Goal: Task Accomplishment & Management: Complete application form

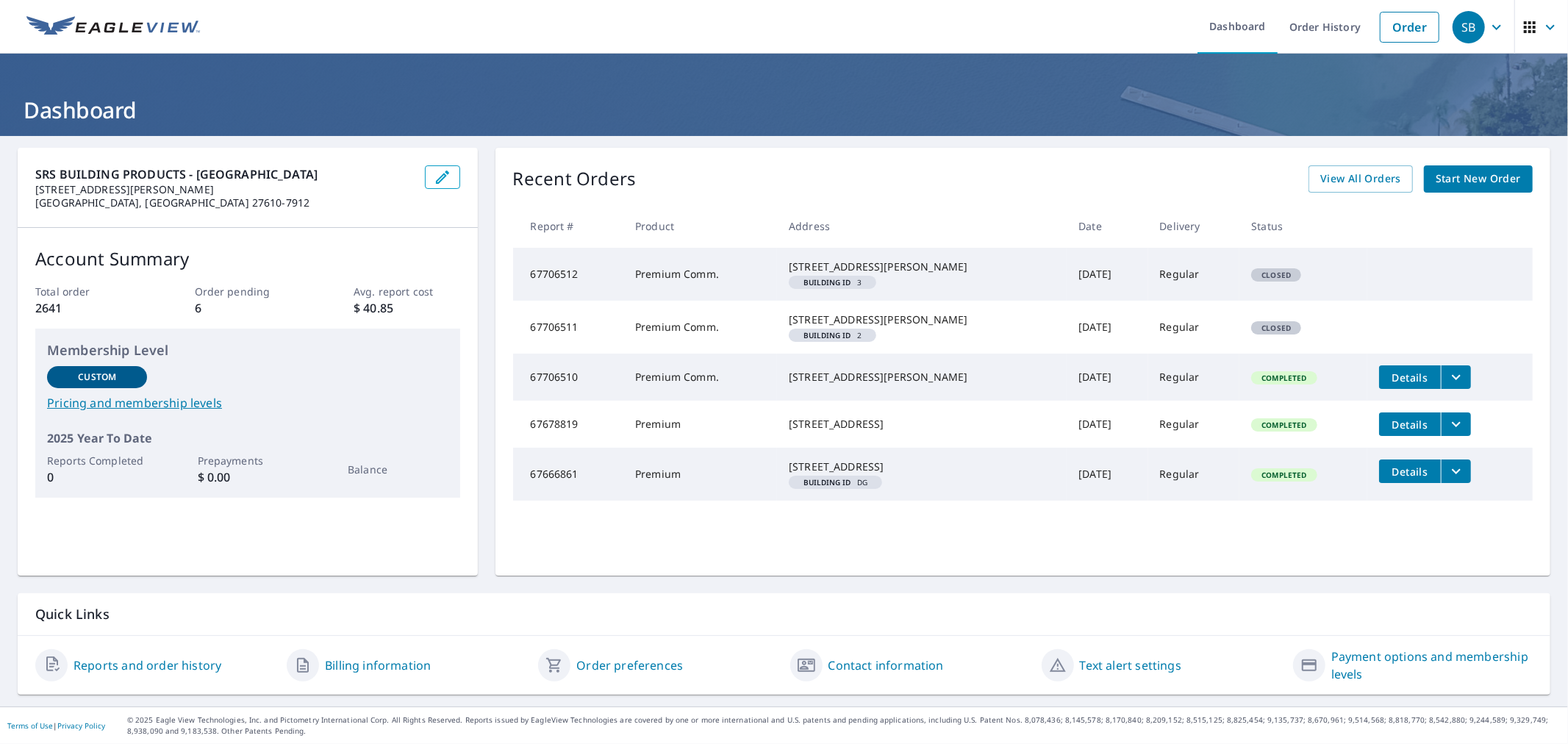
click at [1462, 174] on span "Start New Order" at bounding box center [1479, 179] width 86 height 18
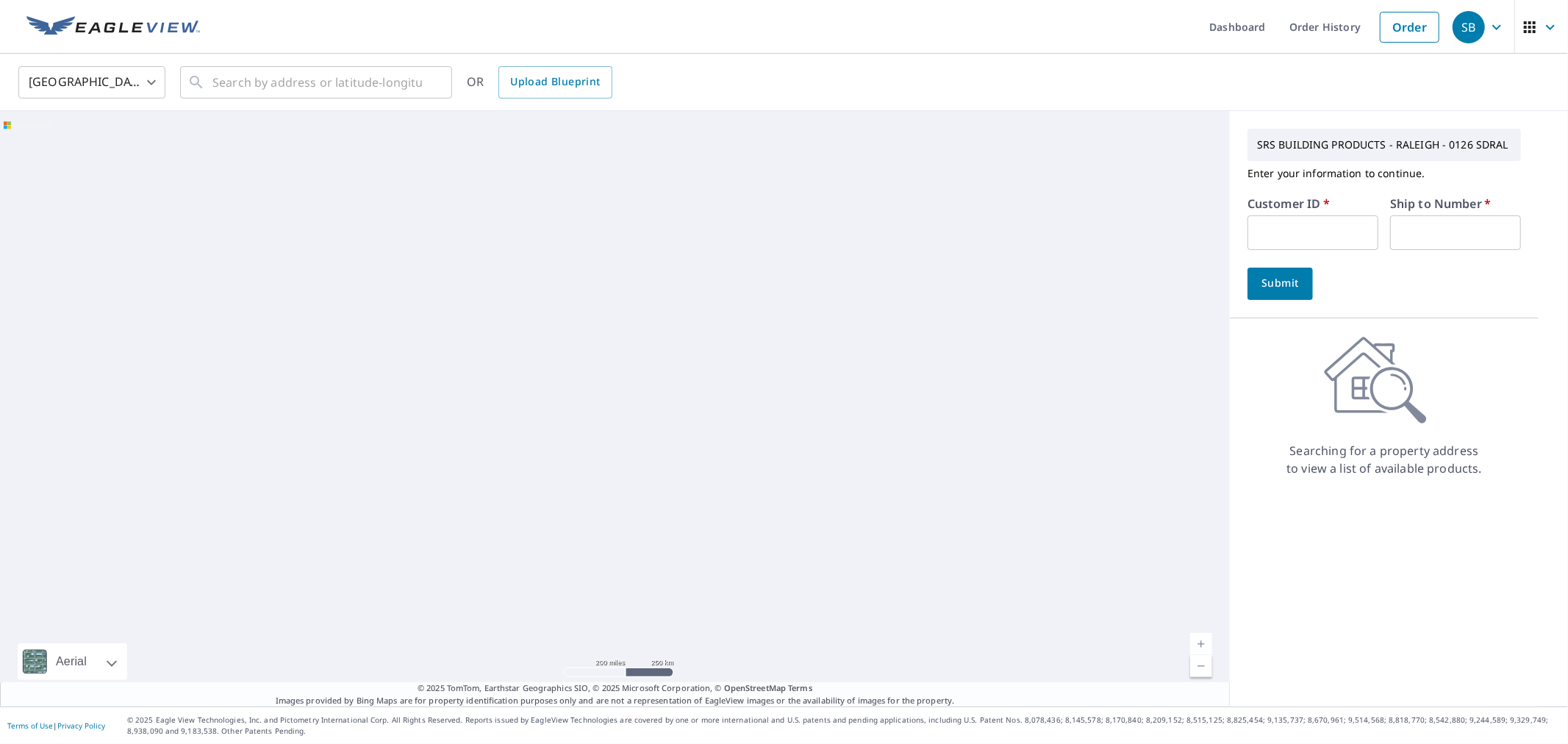
click at [1274, 225] on input "text" at bounding box center [1313, 233] width 131 height 35
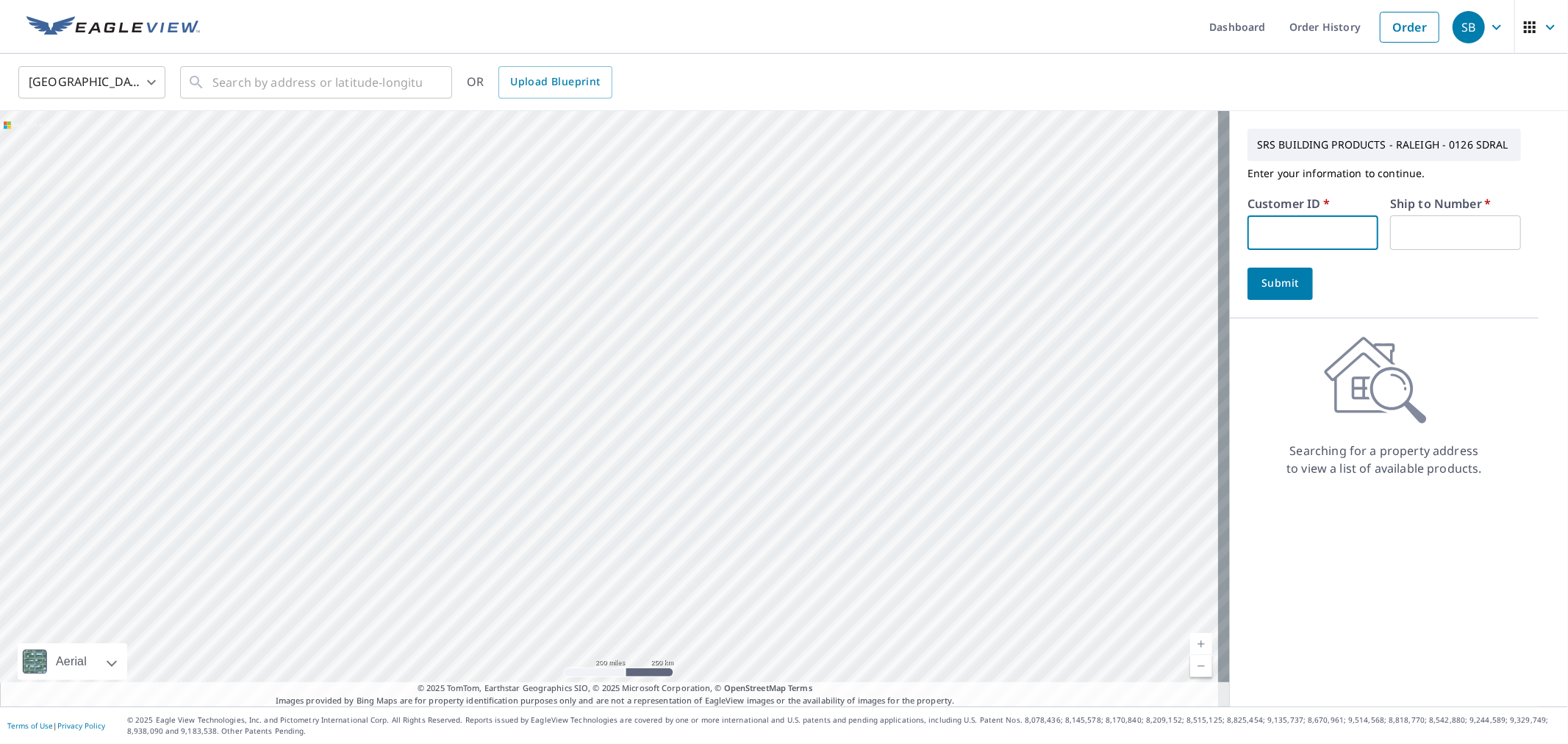
type input "S003412"
click at [1425, 236] on input "text" at bounding box center [1456, 233] width 131 height 35
type input "1"
click at [1265, 276] on span "Submit" at bounding box center [1280, 283] width 42 height 18
click at [370, 90] on input "text" at bounding box center [317, 82] width 210 height 41
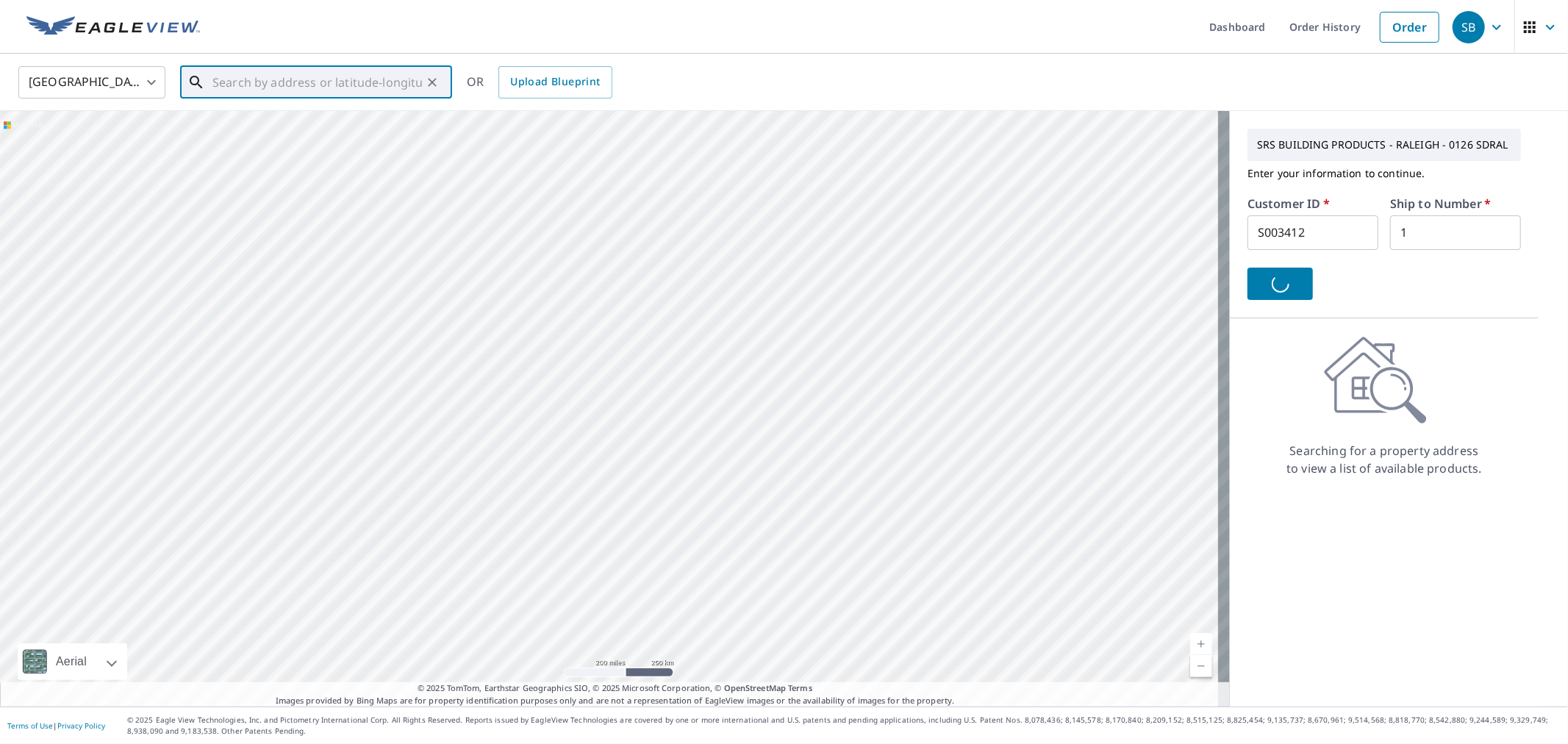
paste input "112 Crane in [GEOGRAPHIC_DATA], [GEOGRAPHIC_DATA]"
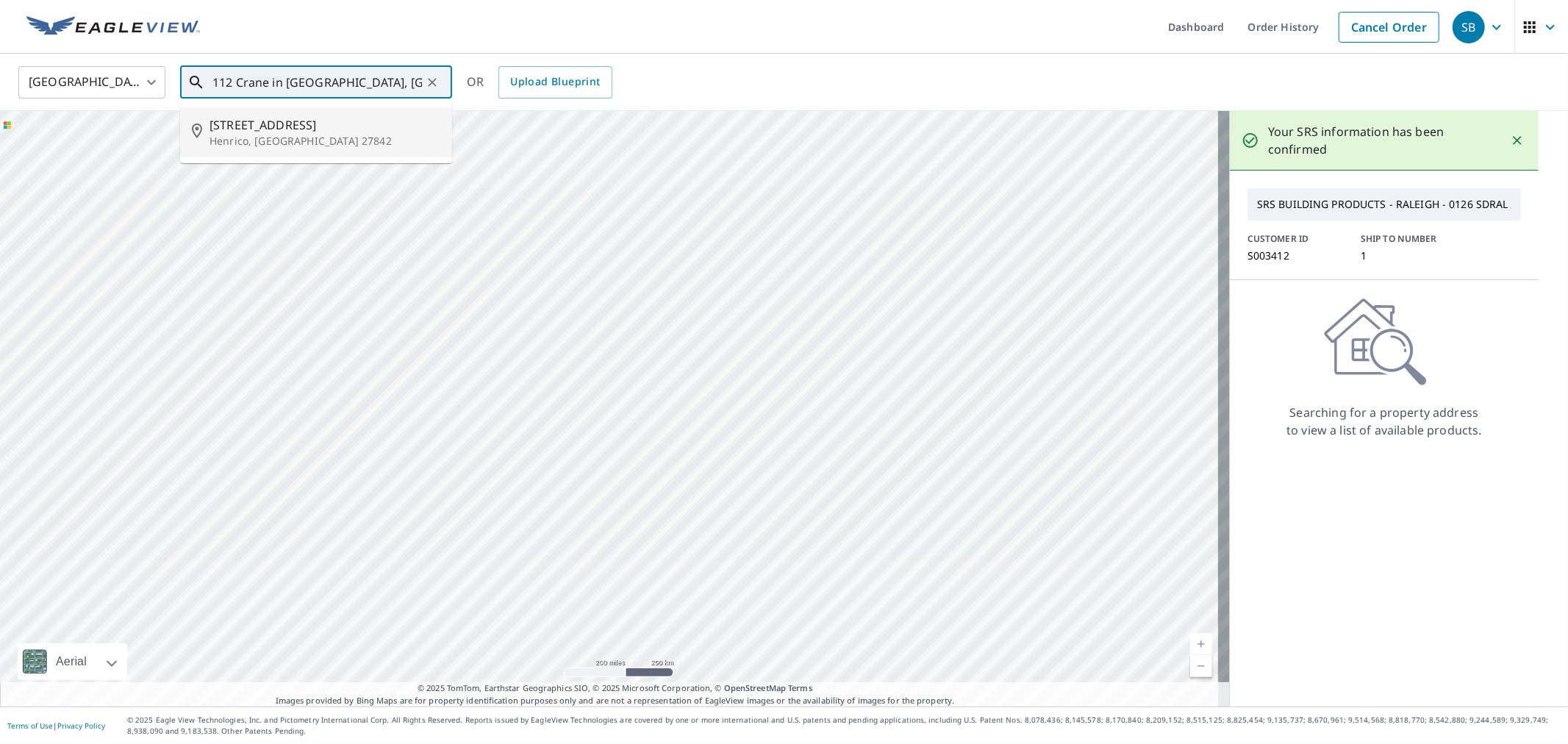
click at [296, 121] on span "[STREET_ADDRESS]" at bounding box center [325, 125] width 231 height 18
type input "[STREET_ADDRESS][PERSON_NAME]"
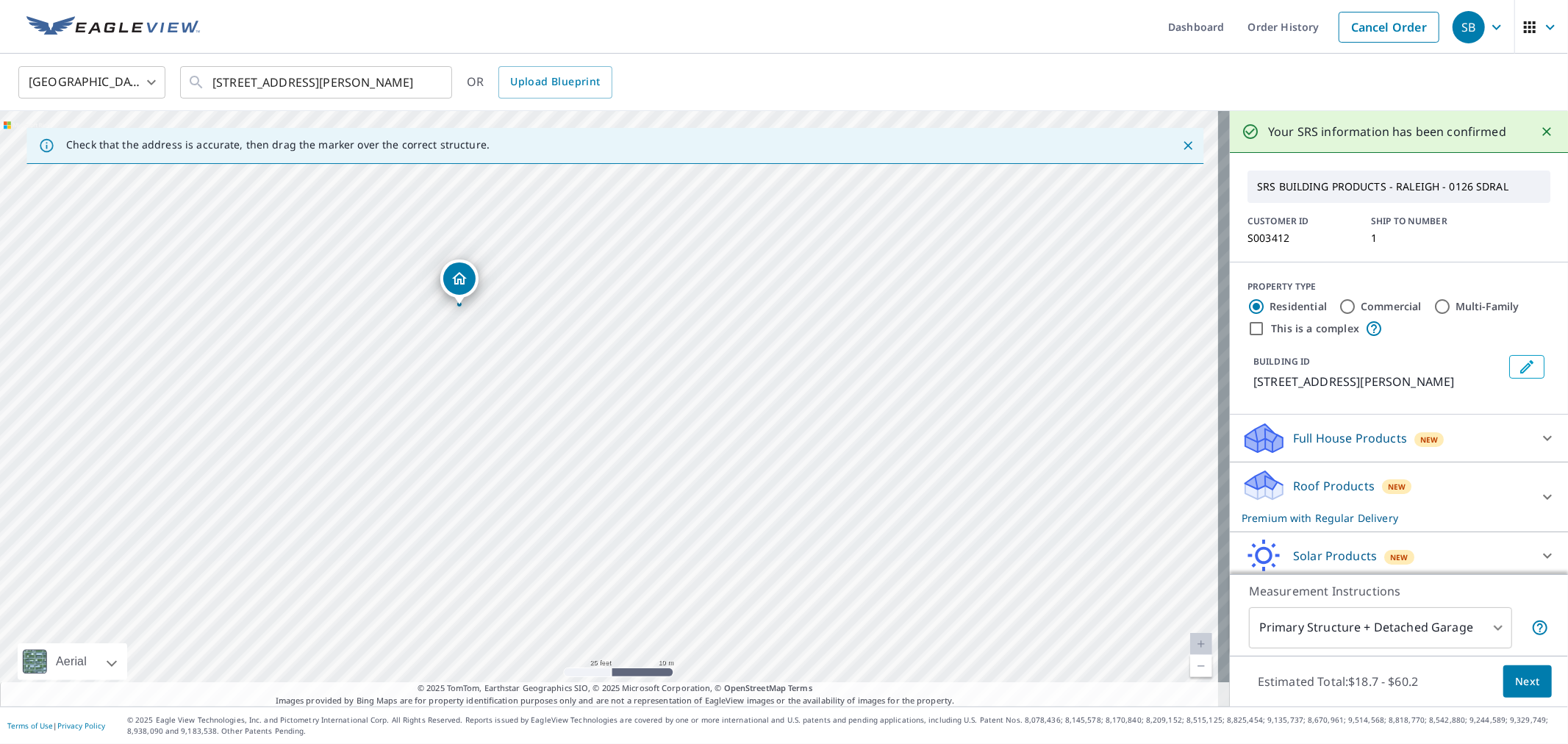
drag, startPoint x: 588, startPoint y: 455, endPoint x: 611, endPoint y: 401, distance: 58.7
click at [611, 401] on div "[STREET_ADDRESS][PERSON_NAME]" at bounding box center [614, 409] width 1230 height 596
click at [1515, 679] on span "Next" at bounding box center [1527, 681] width 25 height 18
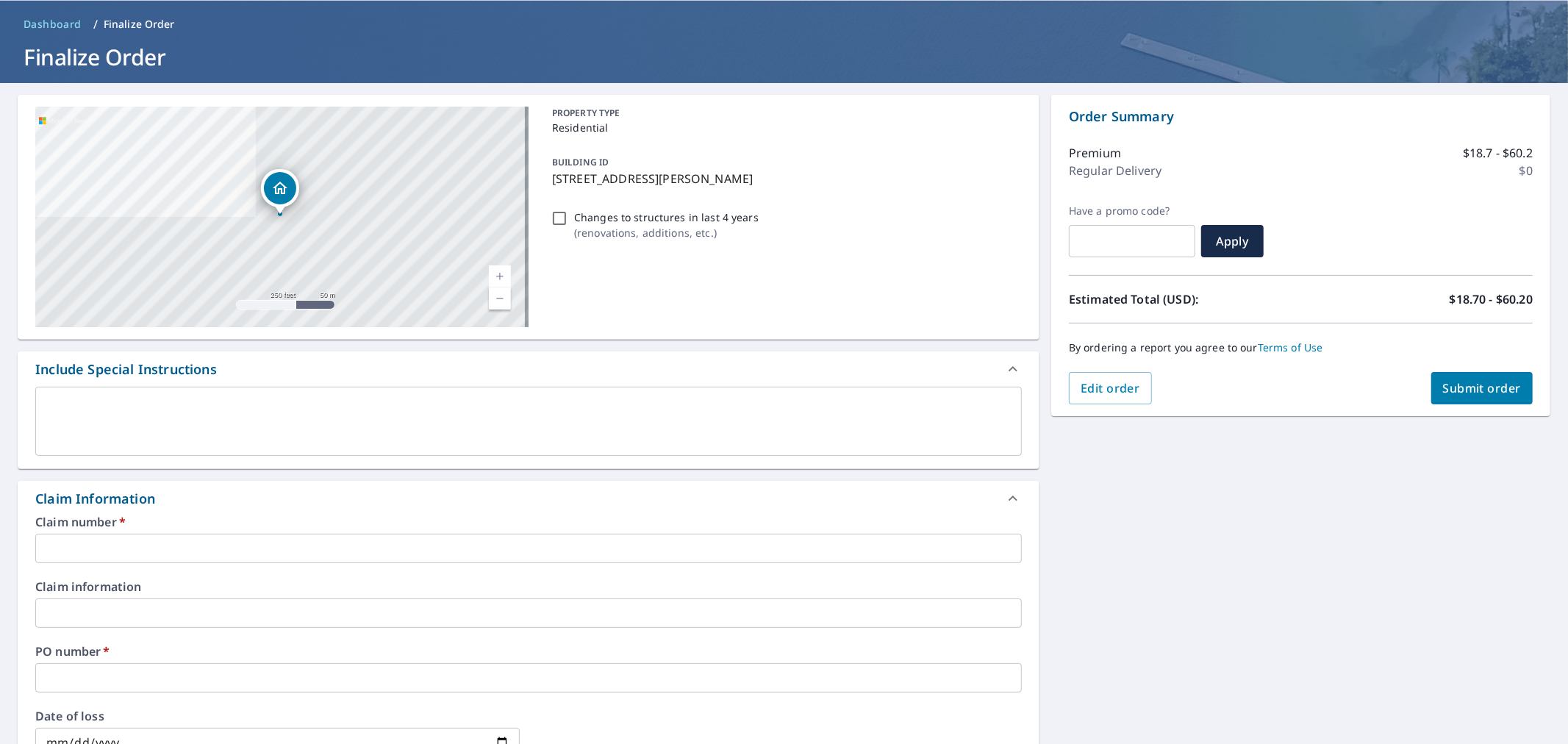
scroll to position [163, 0]
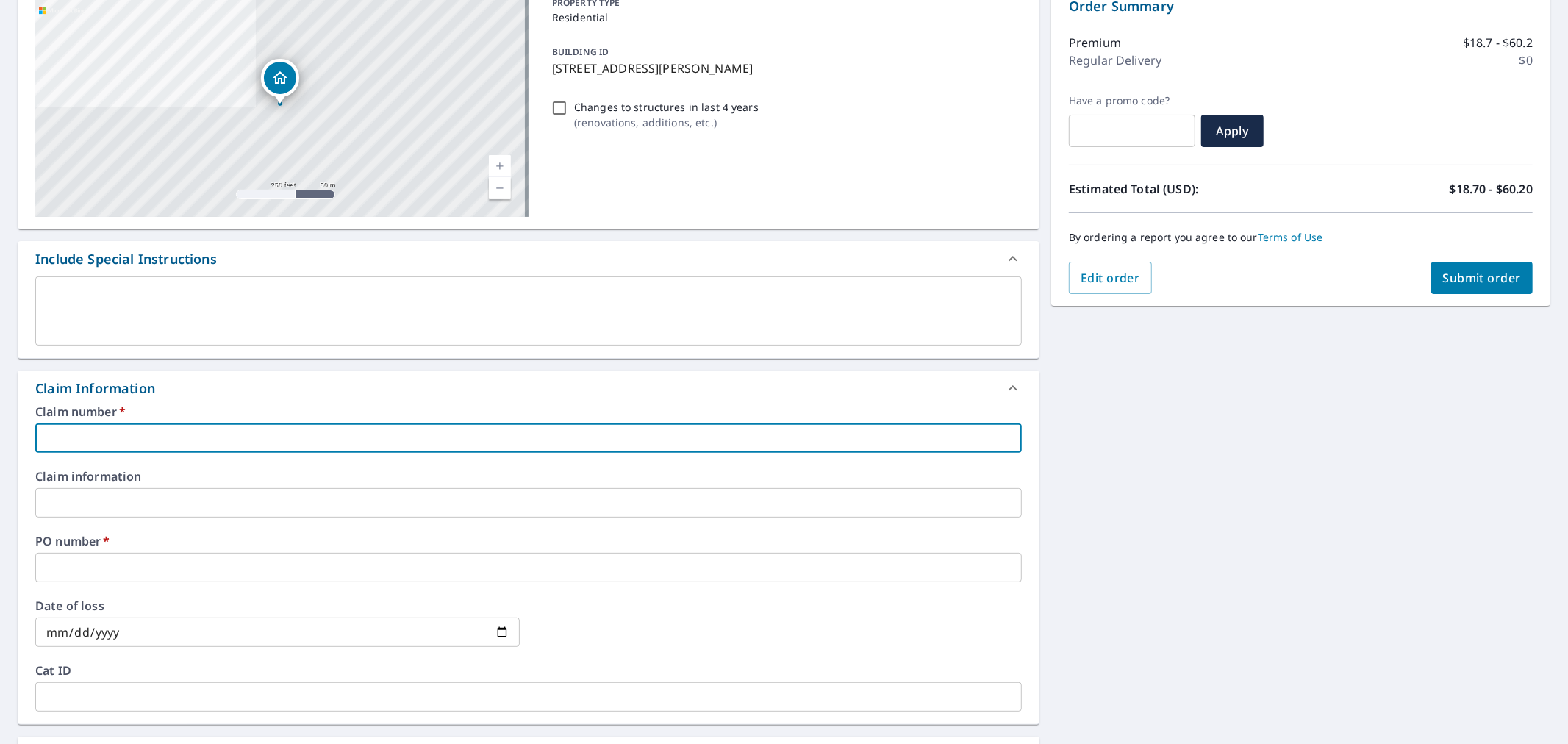
click at [317, 428] on input "text" at bounding box center [528, 439] width 986 height 30
click at [88, 434] on input "text" at bounding box center [528, 439] width 986 height 30
click at [294, 432] on input "text" at bounding box center [528, 439] width 986 height 30
click at [255, 445] on input "text" at bounding box center [528, 439] width 986 height 30
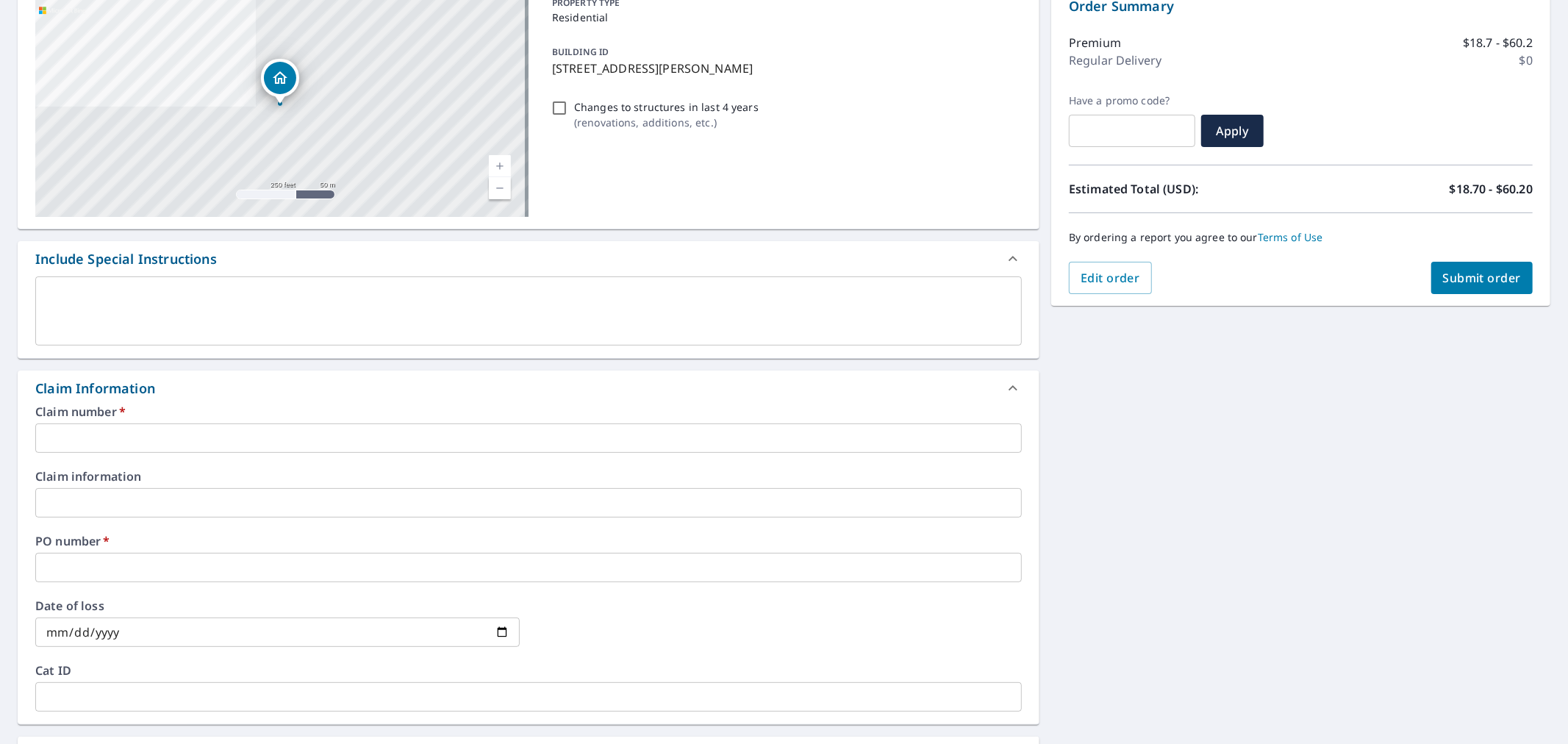
drag, startPoint x: 221, startPoint y: 442, endPoint x: 224, endPoint y: 433, distance: 9.5
click at [221, 442] on input "text" at bounding box center [528, 439] width 986 height 30
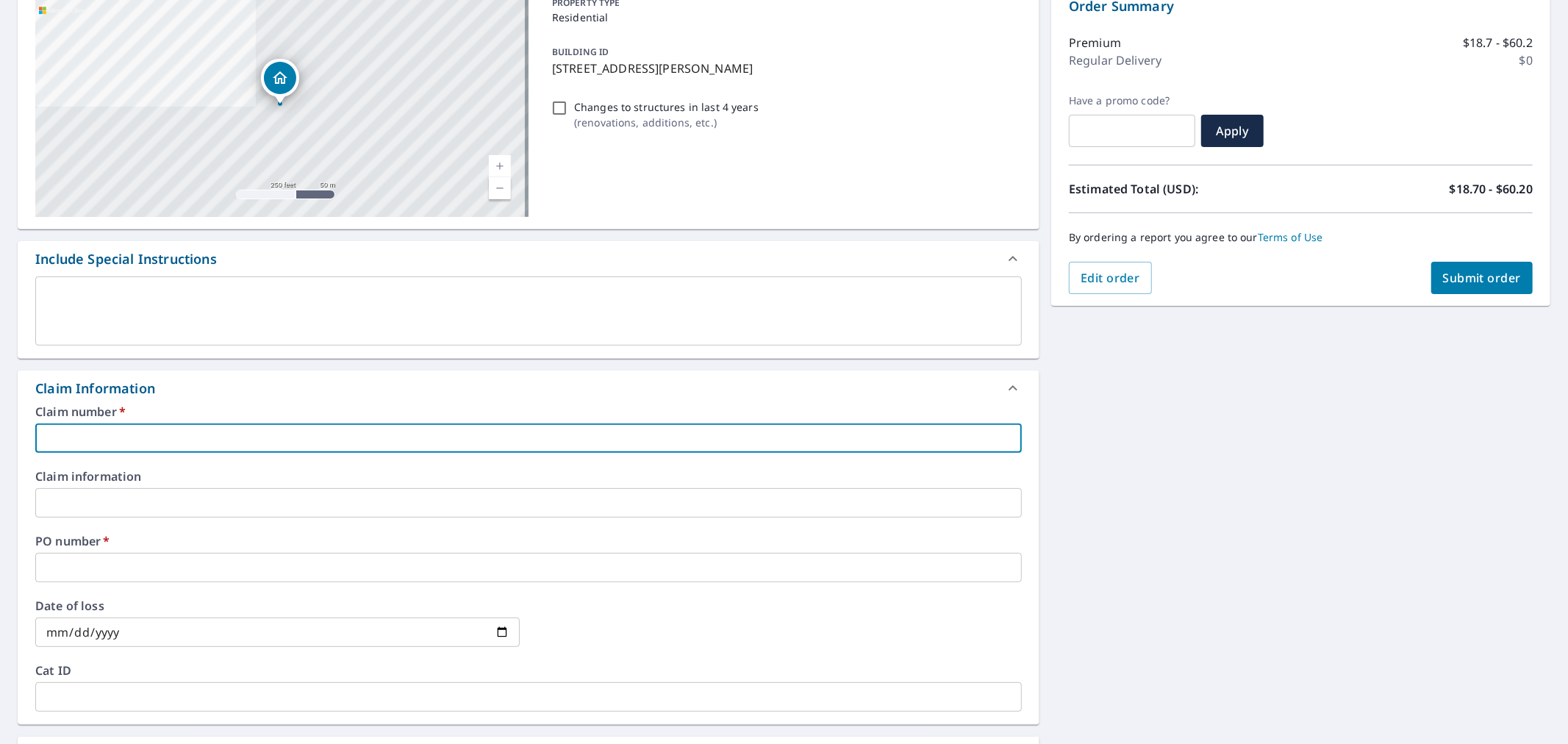
paste input "[PERSON_NAME][EMAIL_ADDRESS][DOMAIN_NAME]"
type input "[PERSON_NAME][EMAIL_ADDRESS][DOMAIN_NAME]"
checkbox input "true"
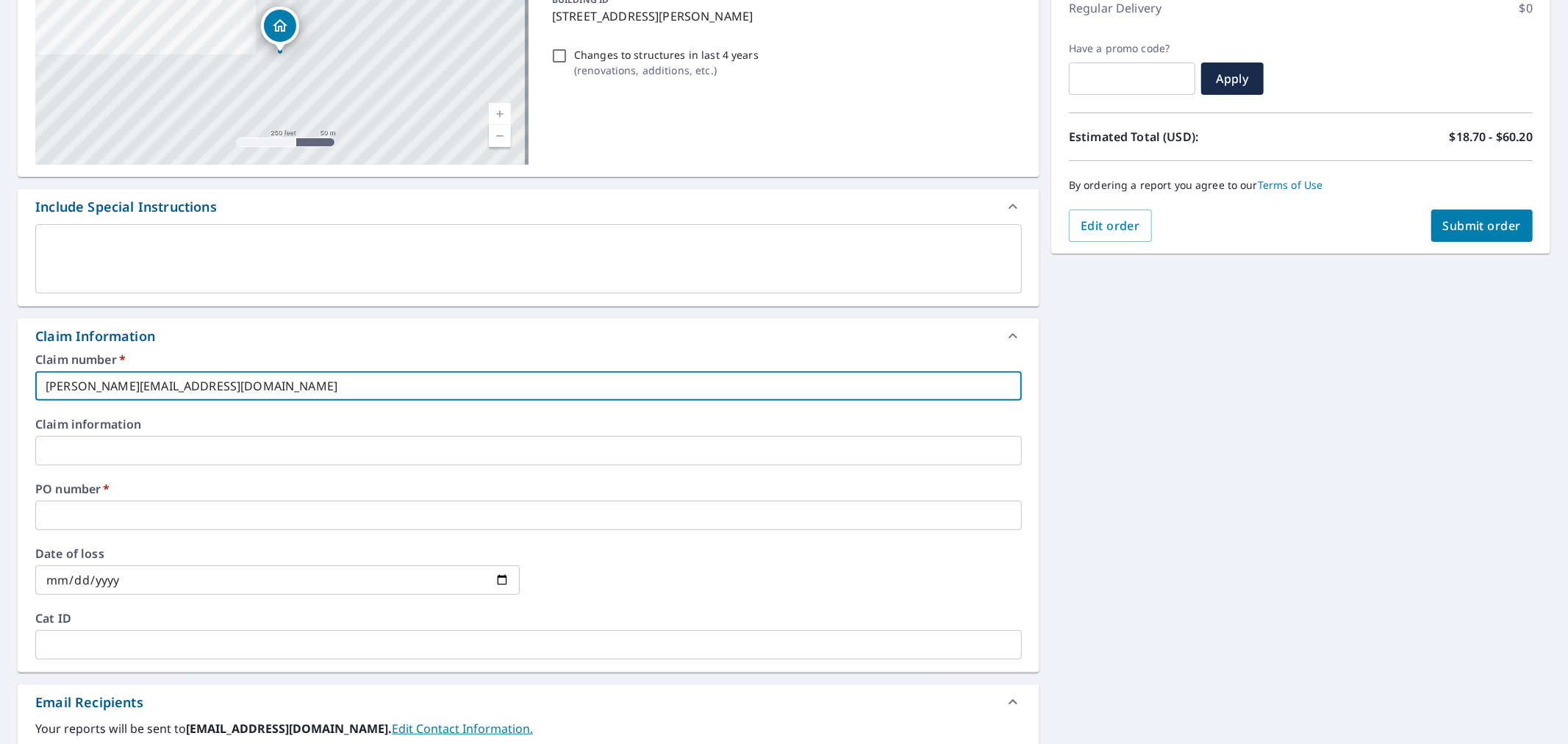
scroll to position [245, 0]
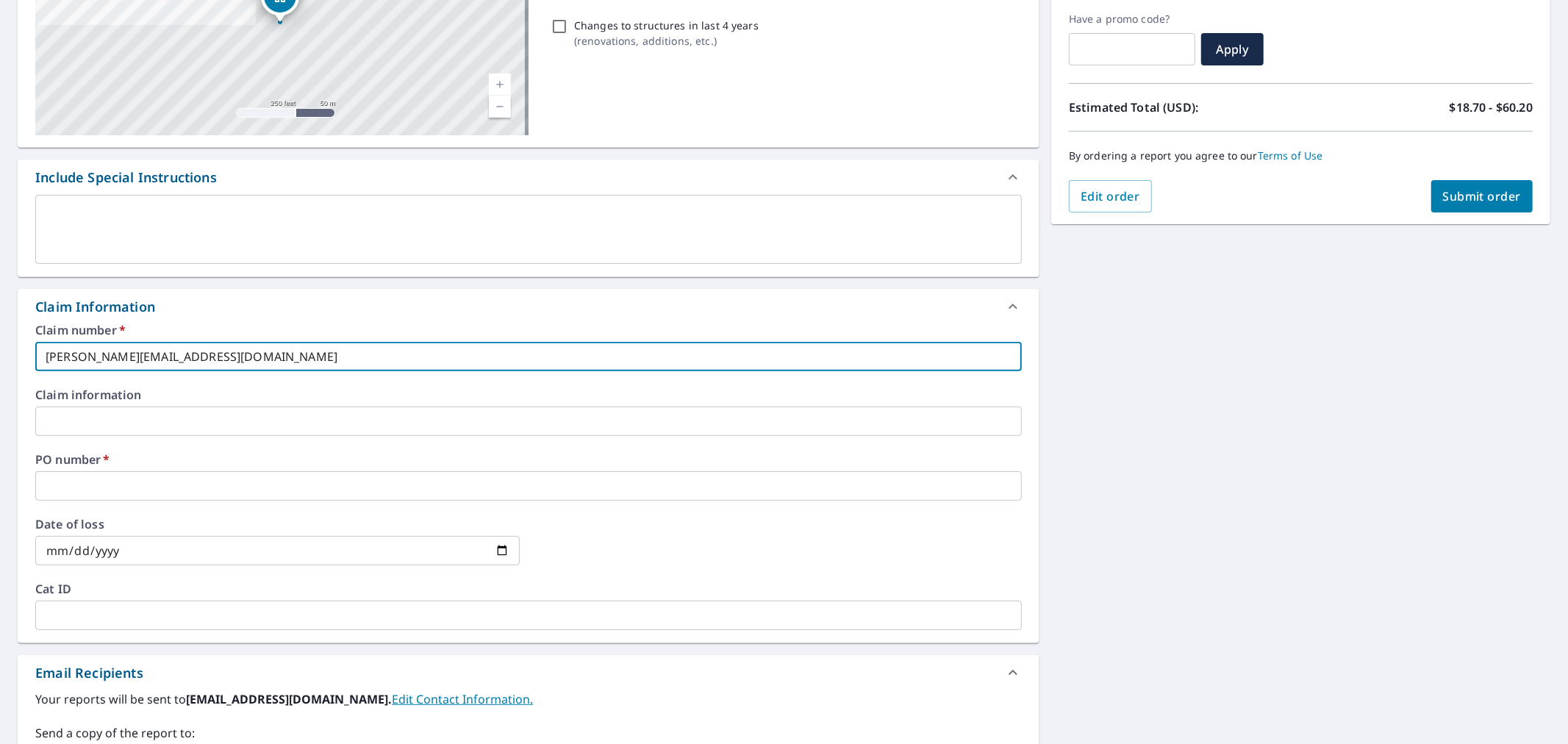
type input "[PERSON_NAME][EMAIL_ADDRESS][DOMAIN_NAME]"
click at [247, 481] on input "text" at bounding box center [528, 486] width 986 height 30
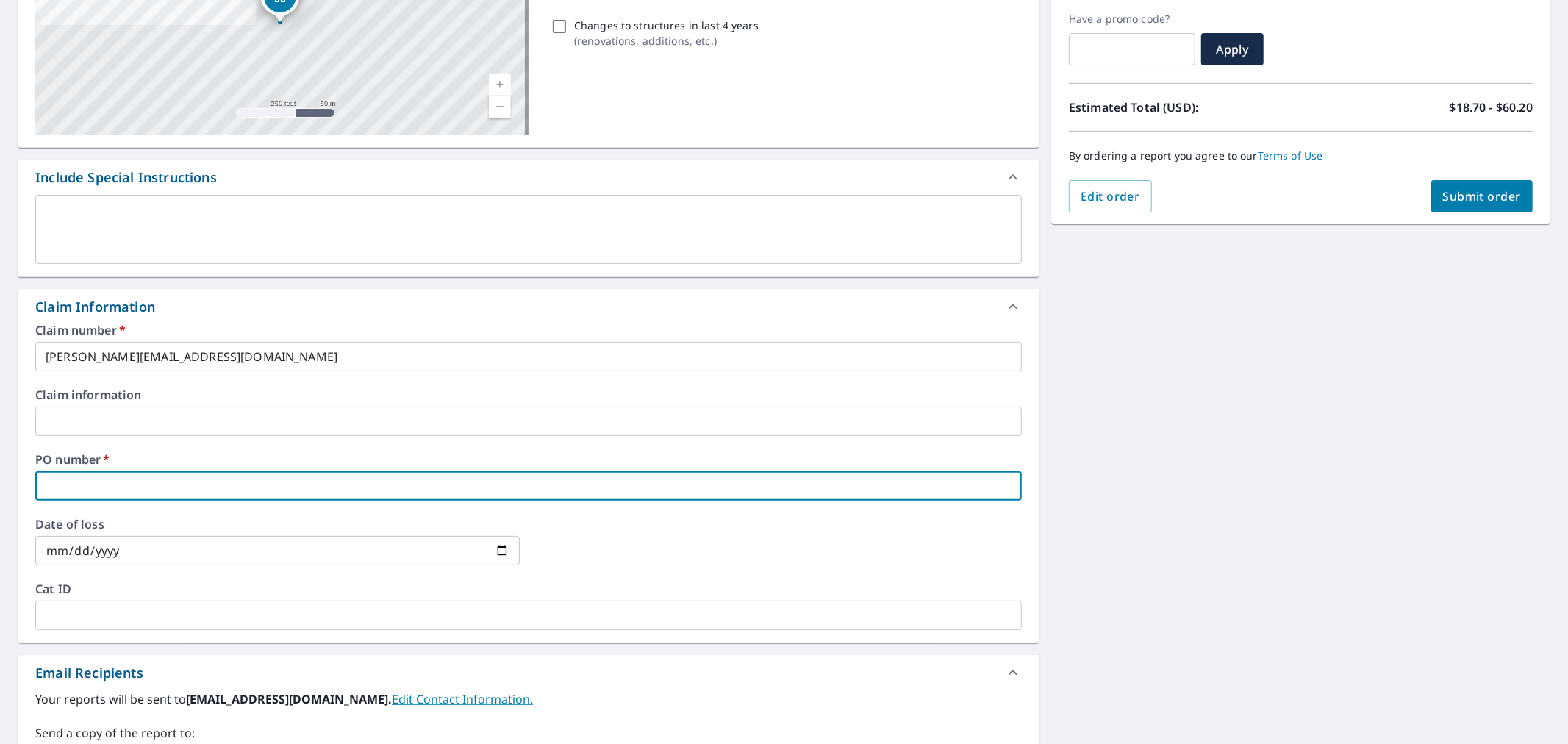
paste input "[PERSON_NAME][EMAIL_ADDRESS][DOMAIN_NAME]"
type input "[PERSON_NAME][EMAIL_ADDRESS][DOMAIN_NAME]"
checkbox input "true"
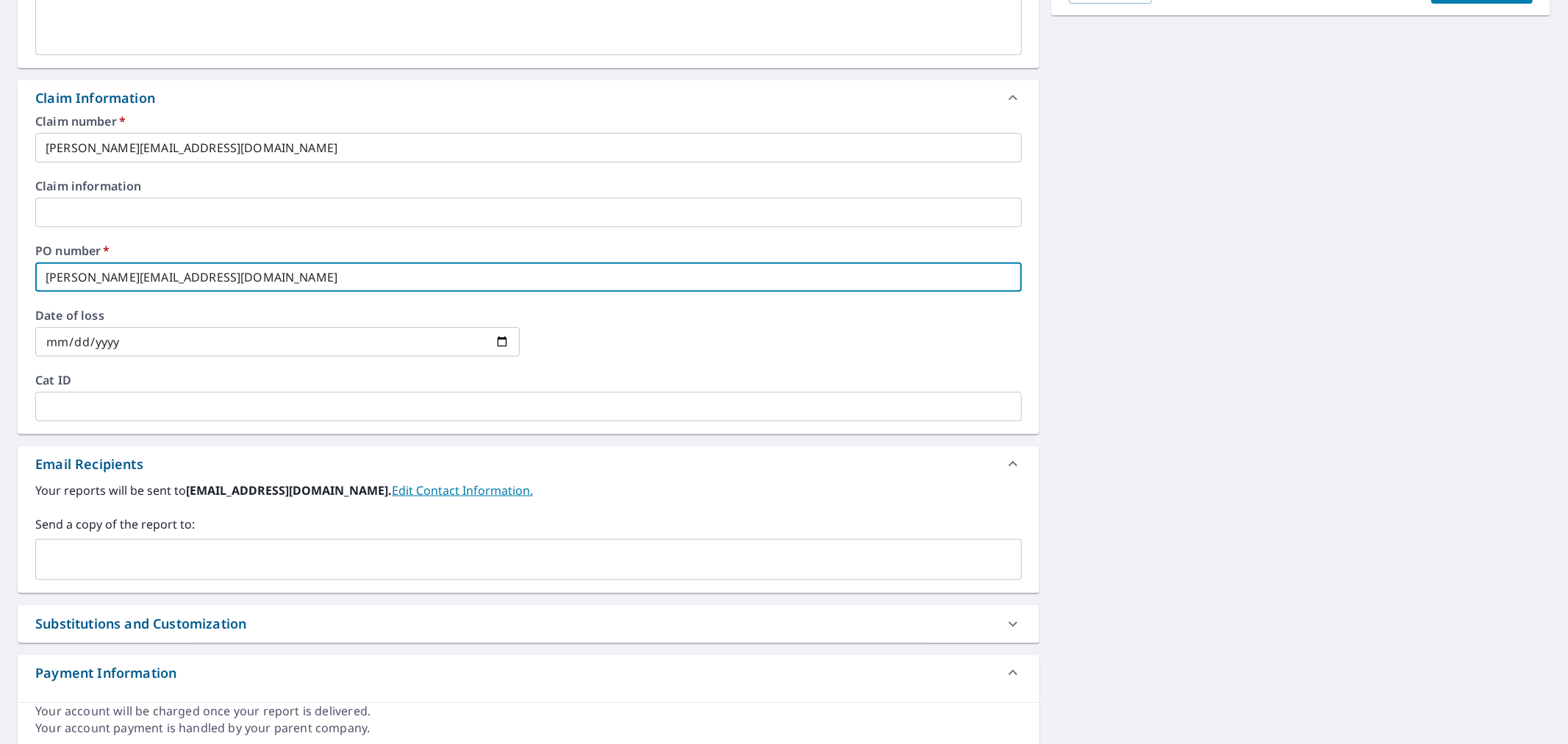
scroll to position [489, 0]
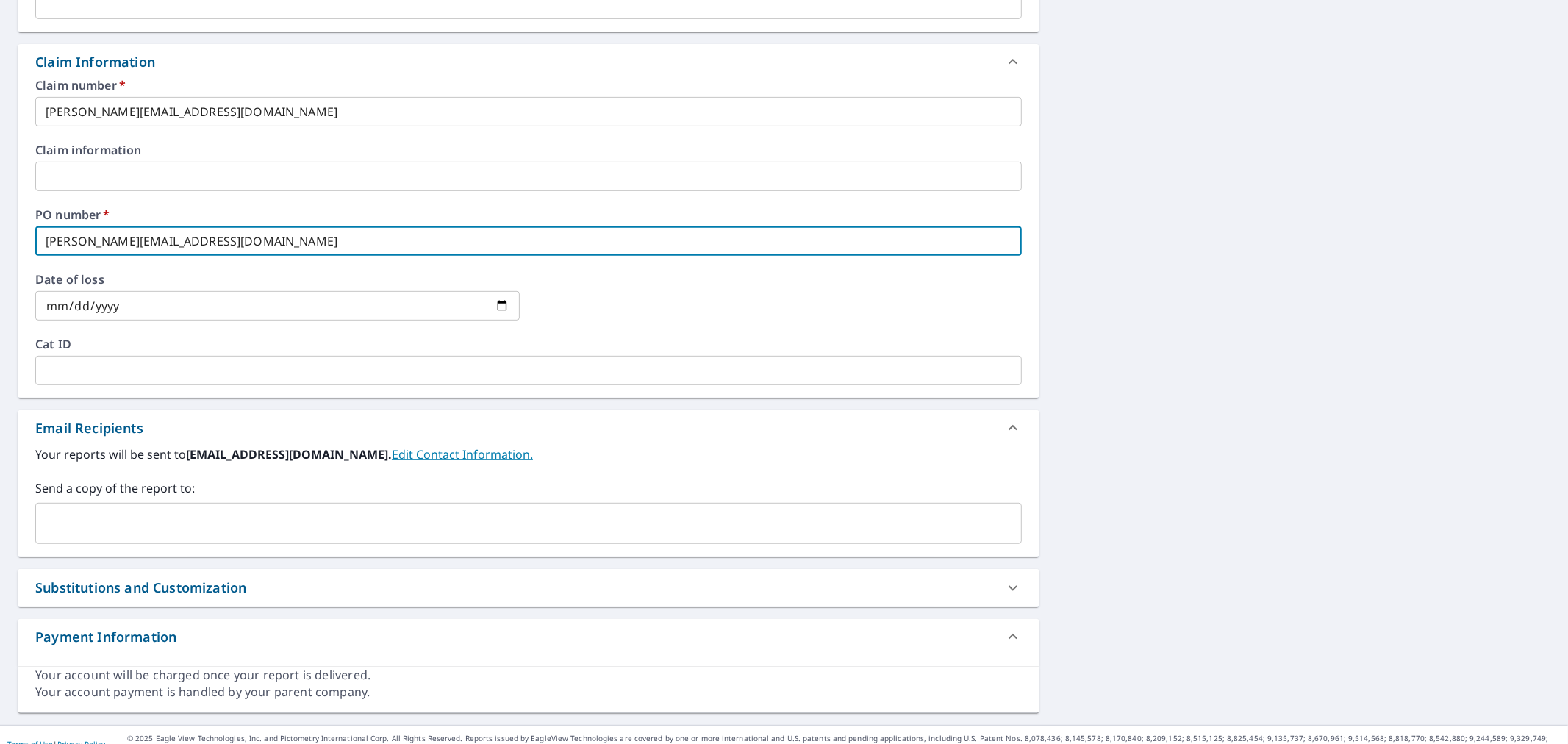
type input "[PERSON_NAME][EMAIL_ADDRESS][DOMAIN_NAME]"
click at [129, 528] on input "text" at bounding box center [517, 523] width 952 height 28
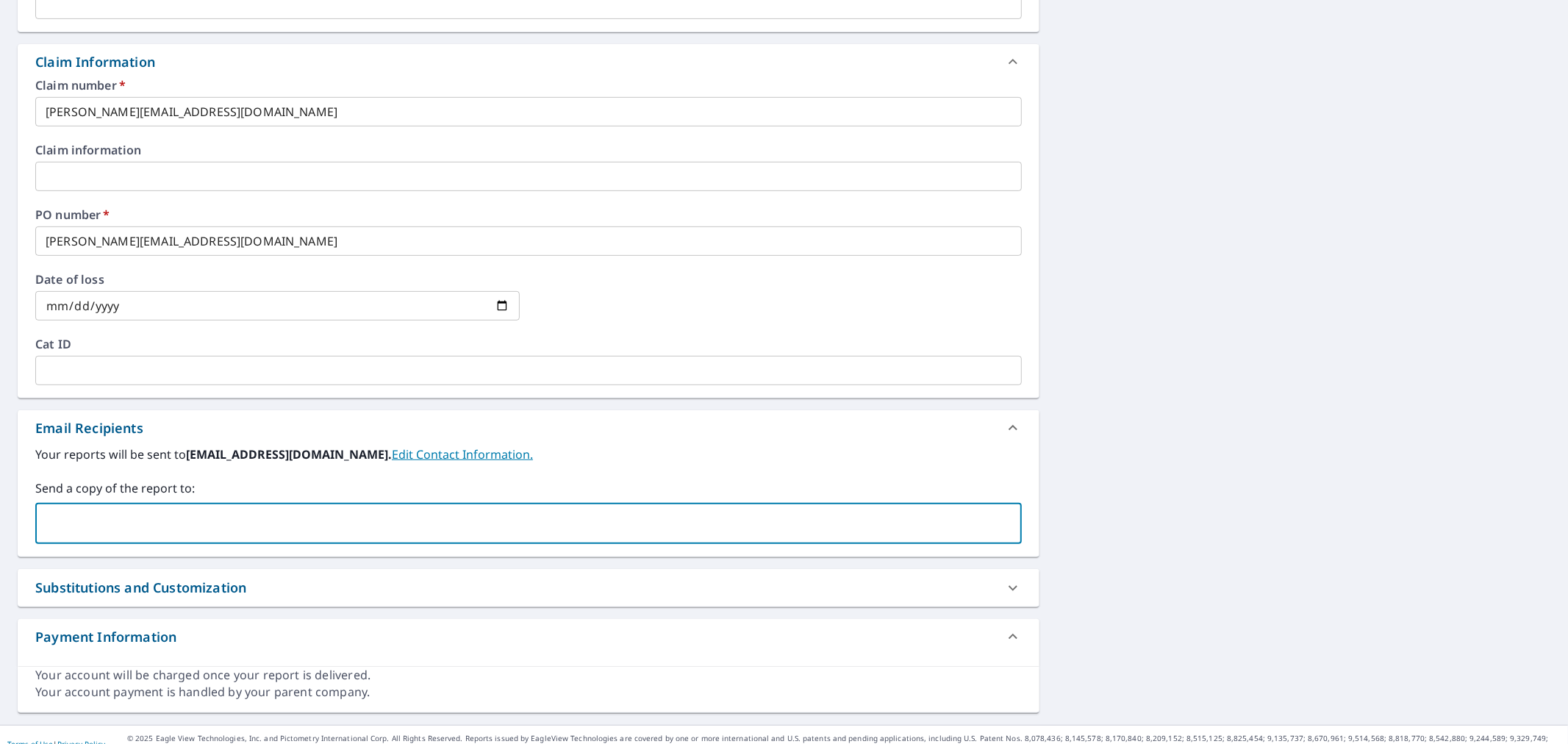
paste input "[PERSON_NAME][EMAIL_ADDRESS][DOMAIN_NAME]"
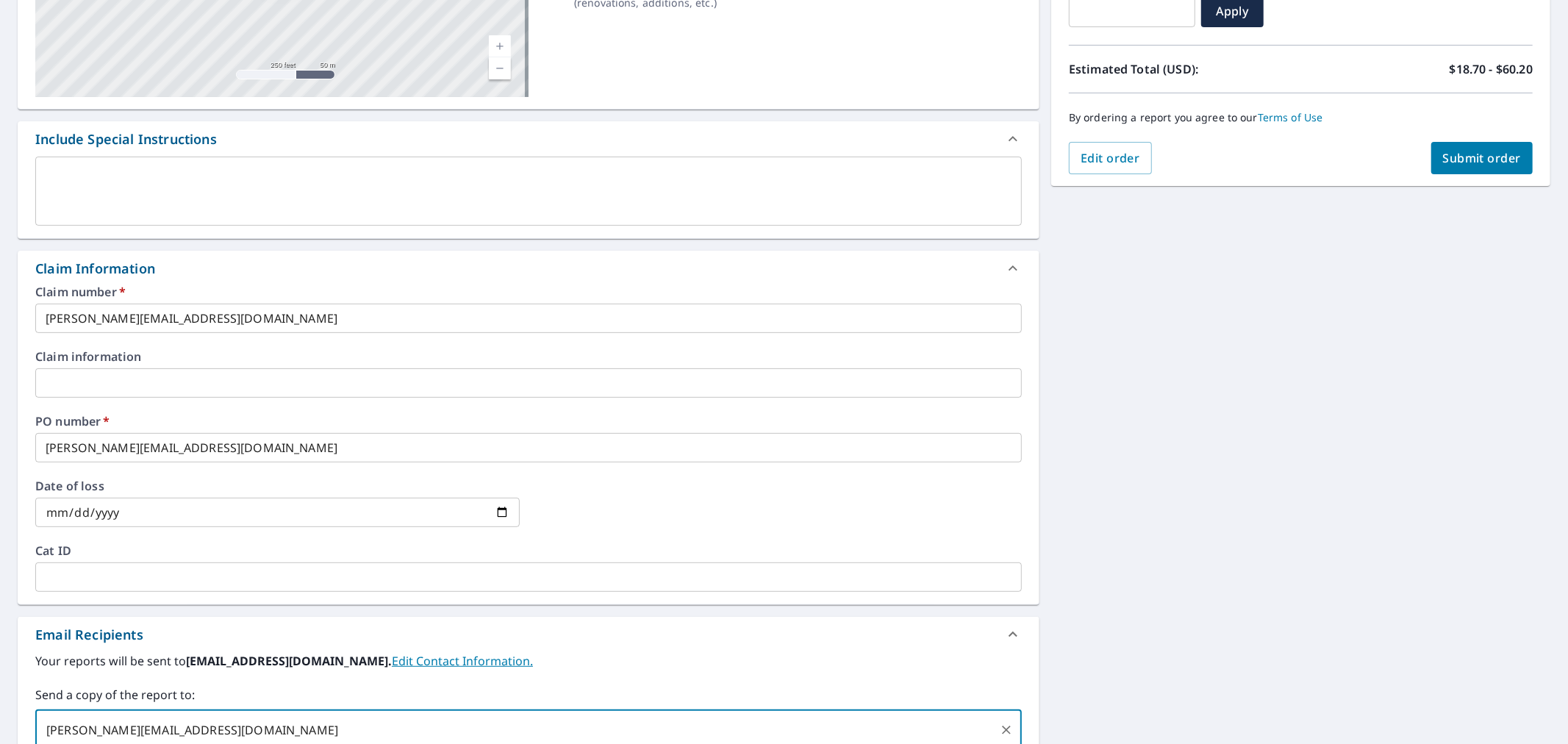
scroll to position [0, 0]
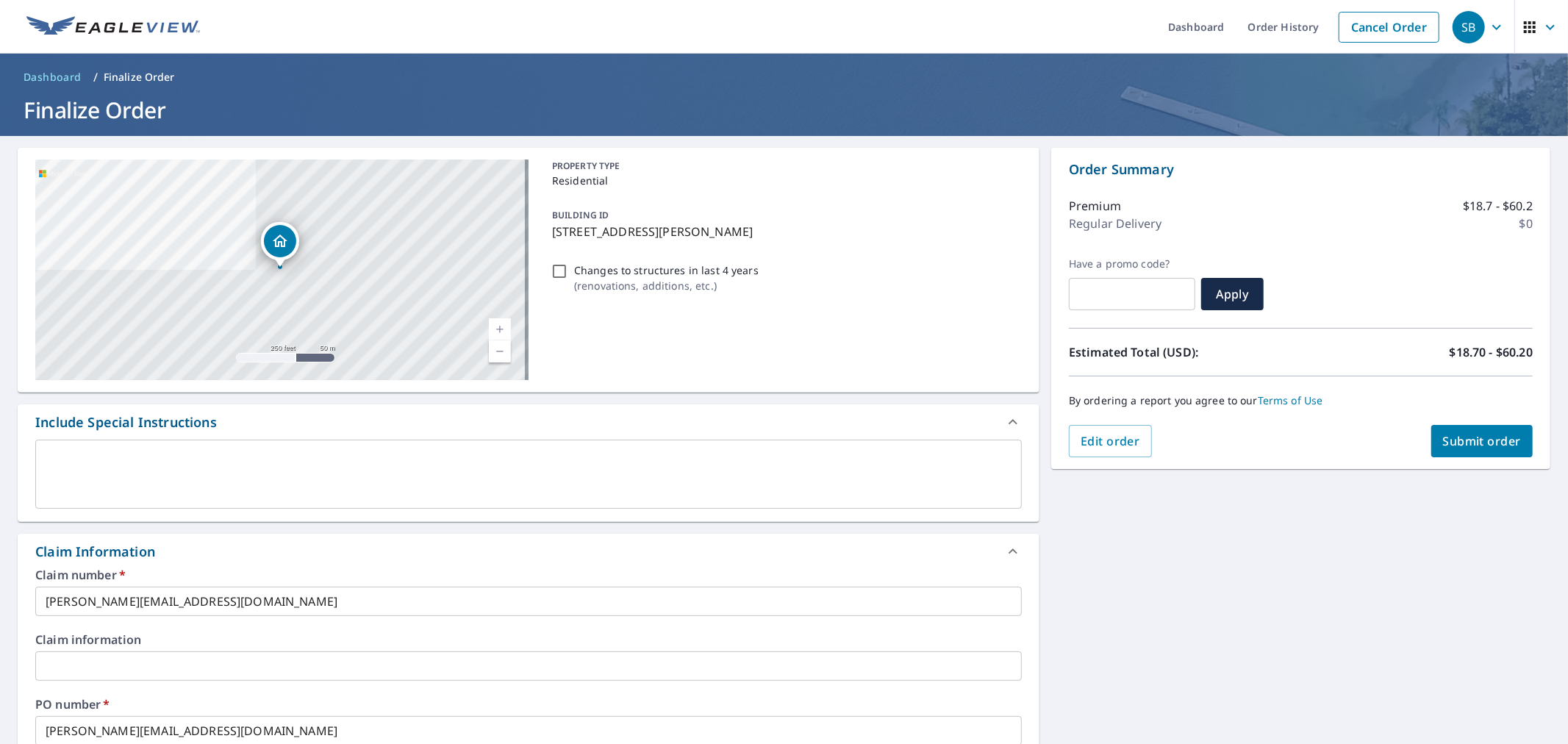
type input "[PERSON_NAME][EMAIL_ADDRESS][DOMAIN_NAME]"
click at [1454, 434] on span "Submit order" at bounding box center [1481, 441] width 79 height 16
checkbox input "true"
